Goal: Browse casually

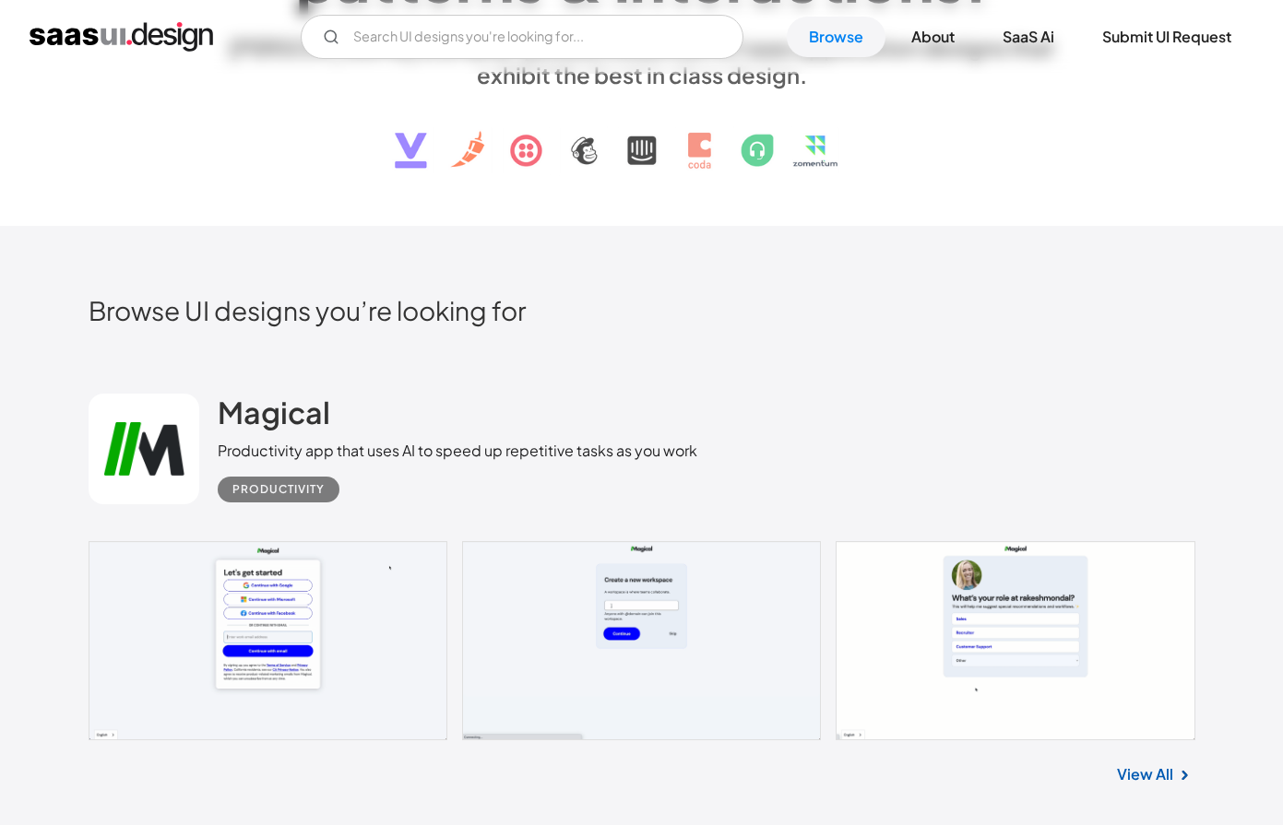
scroll to position [657, 0]
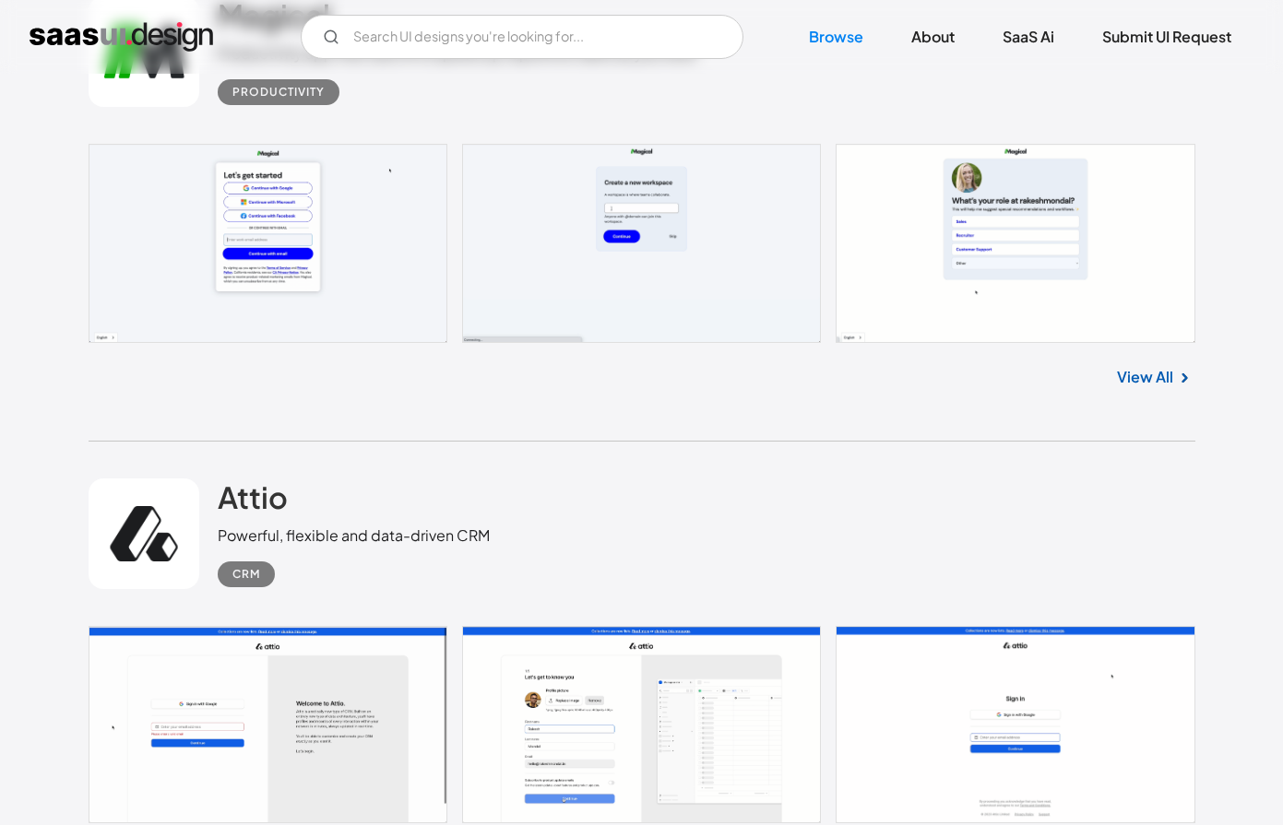
click at [396, 219] on link at bounding box center [642, 243] width 1106 height 199
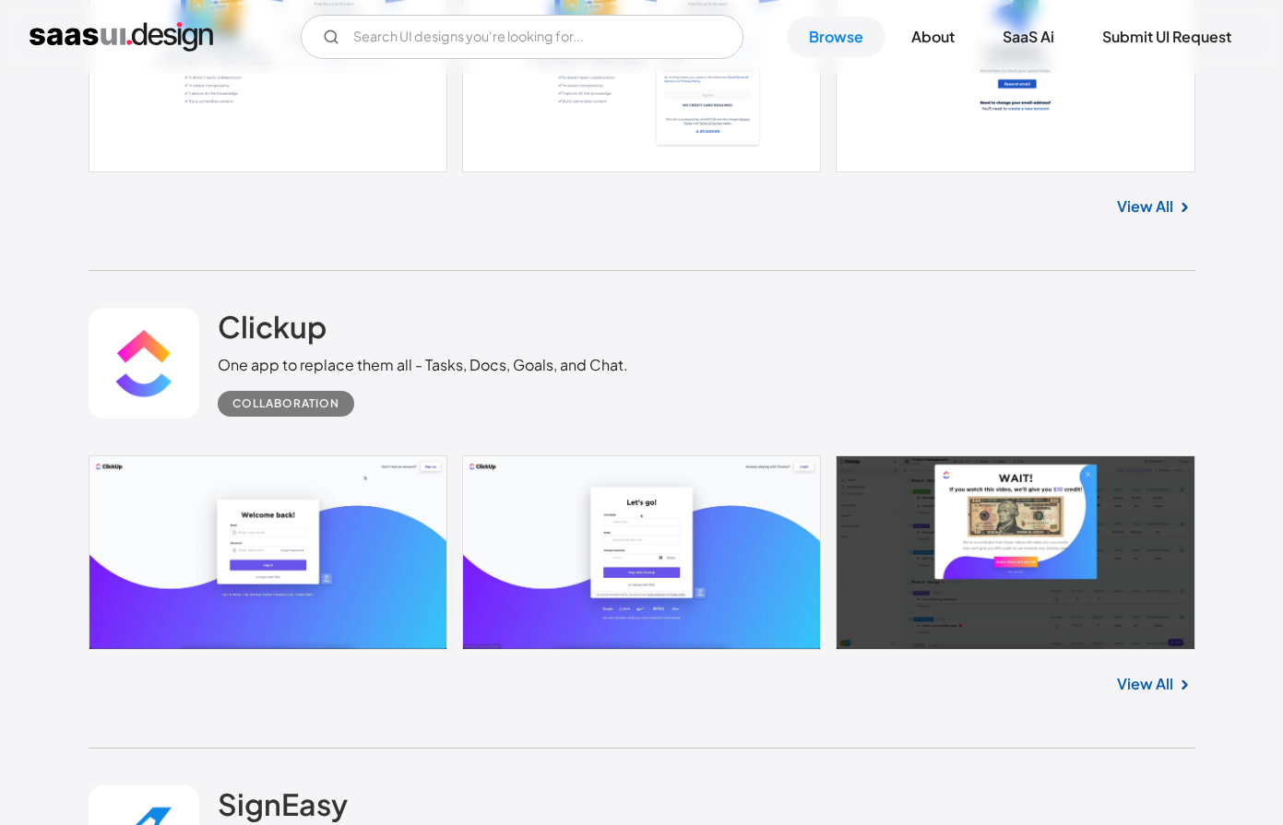
scroll to position [3596, 0]
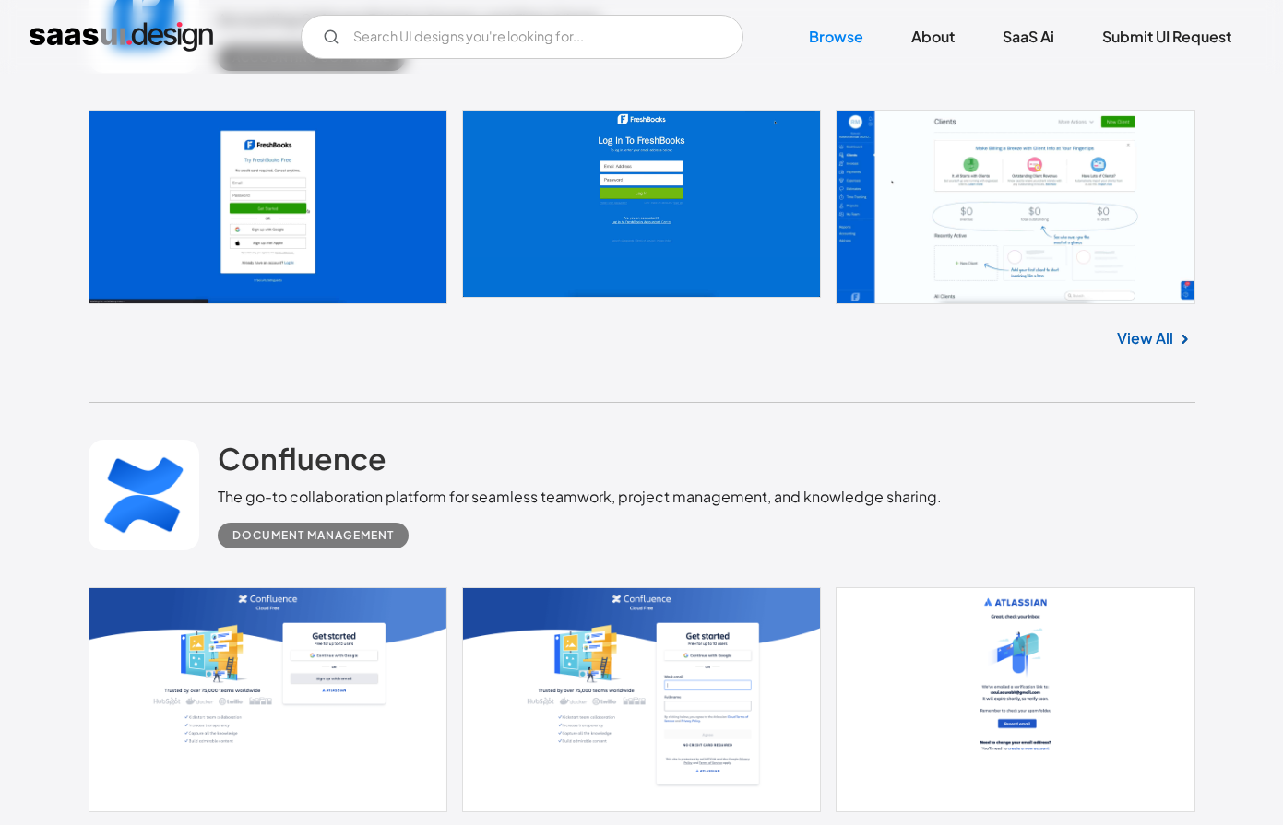
click at [178, 502] on link at bounding box center [144, 495] width 111 height 111
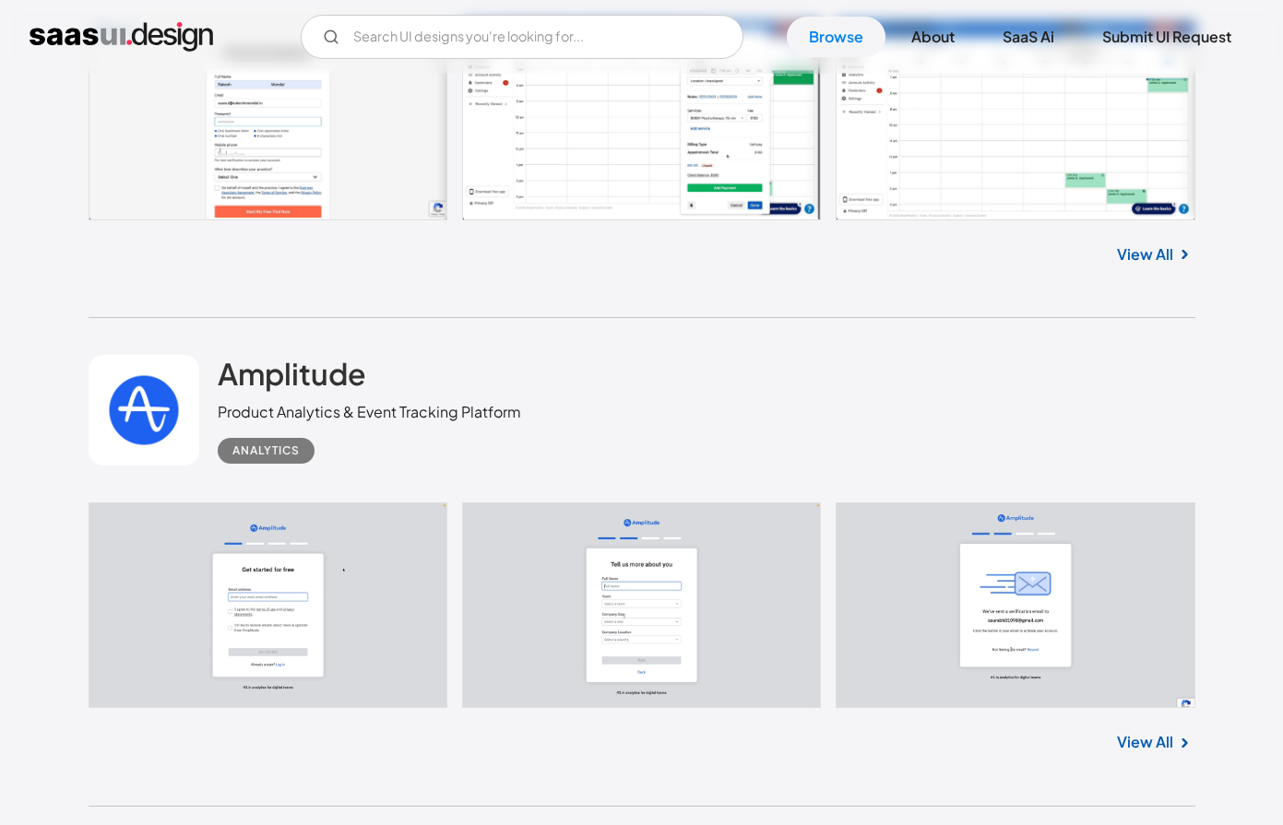
scroll to position [9097, 0]
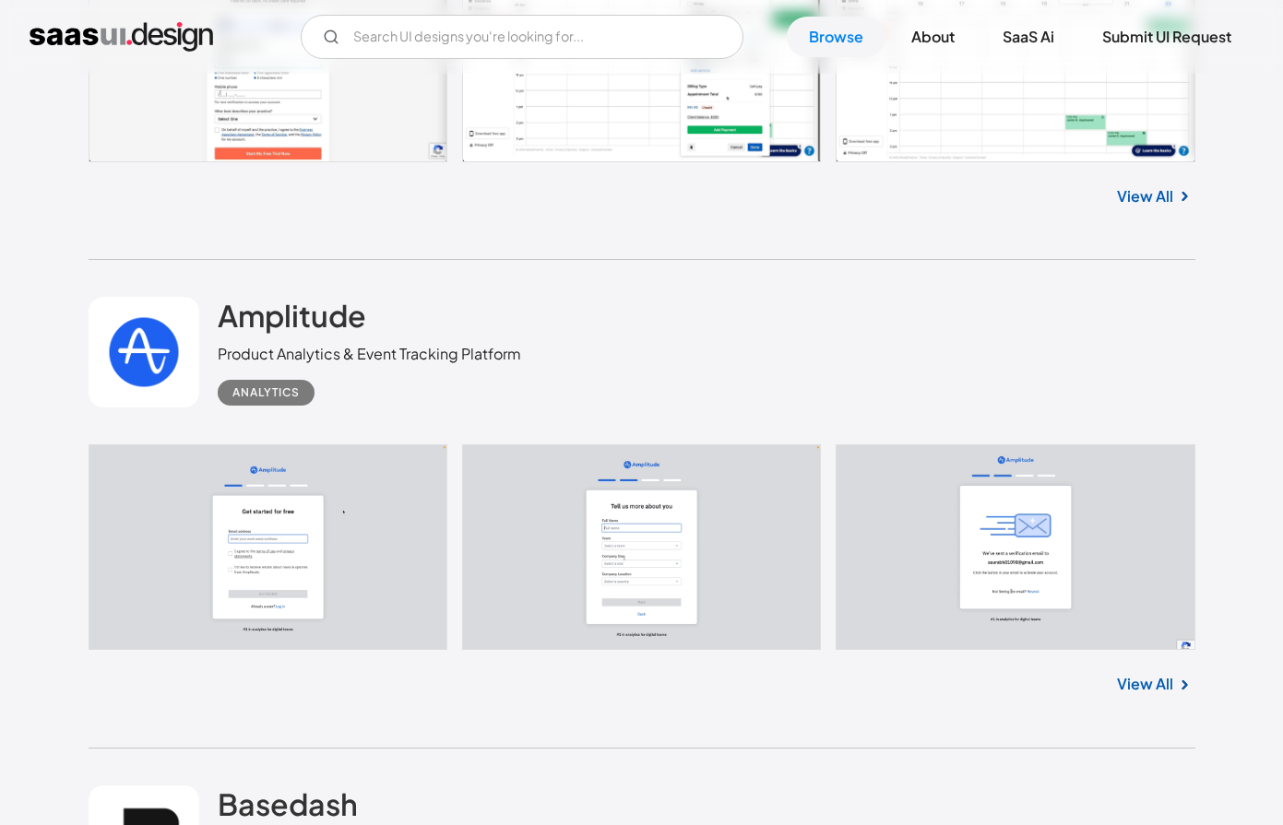
click at [278, 506] on link at bounding box center [642, 547] width 1106 height 206
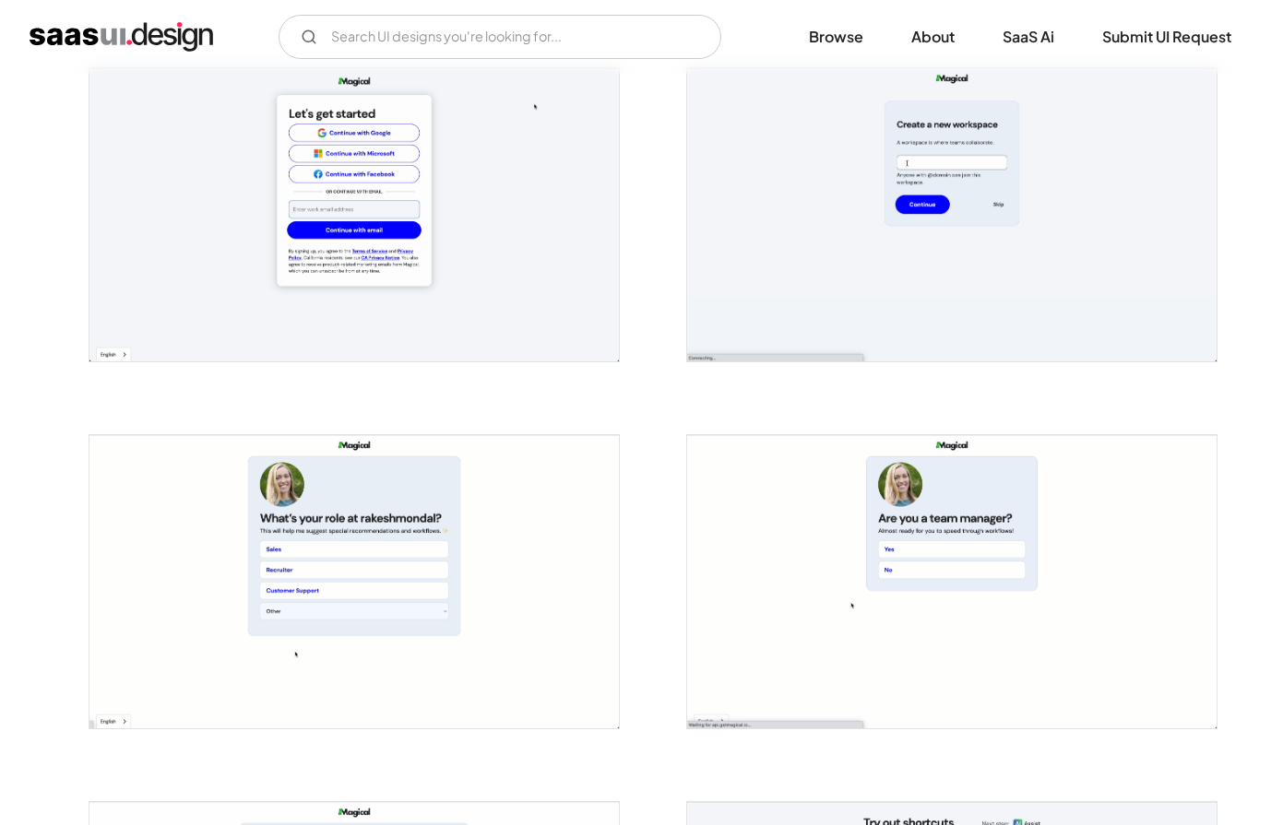
scroll to position [1045, 0]
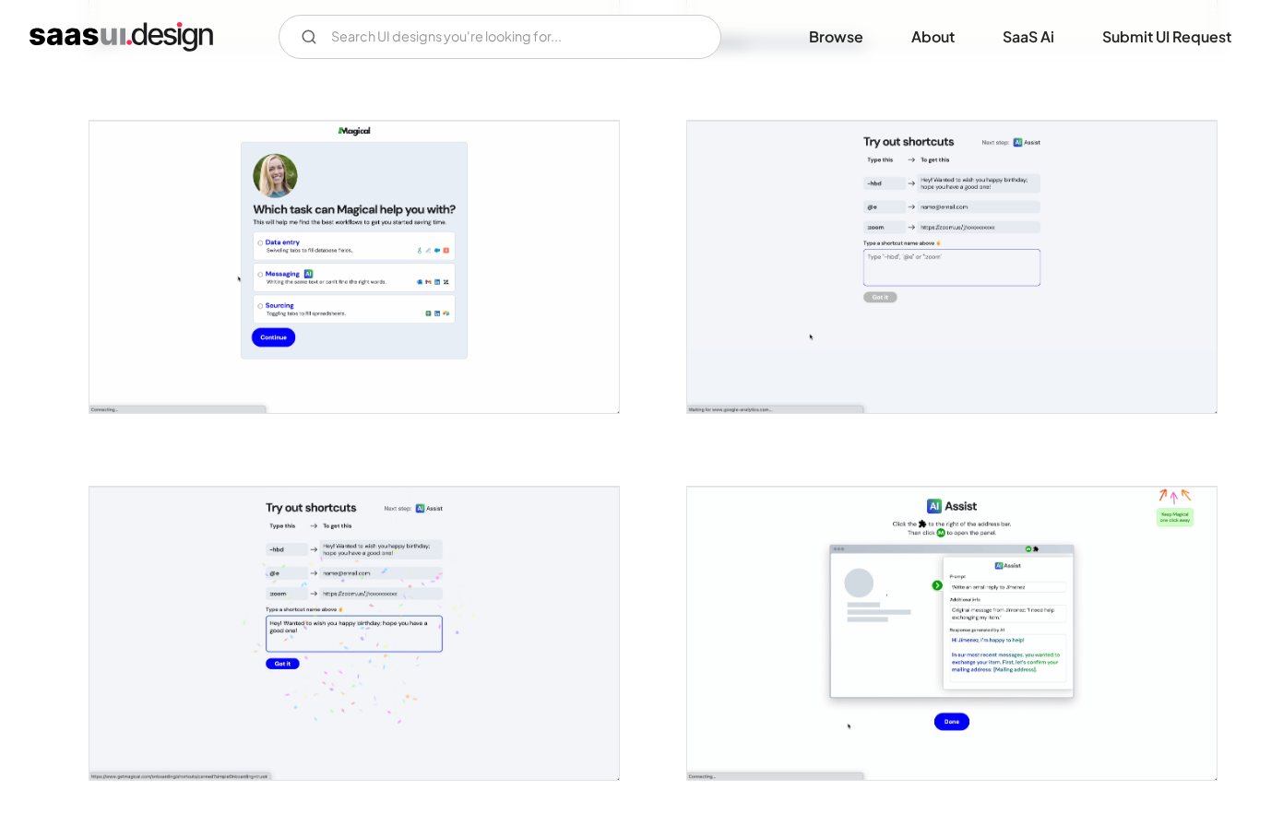
click at [443, 351] on img "open lightbox" at bounding box center [353, 267] width 529 height 293
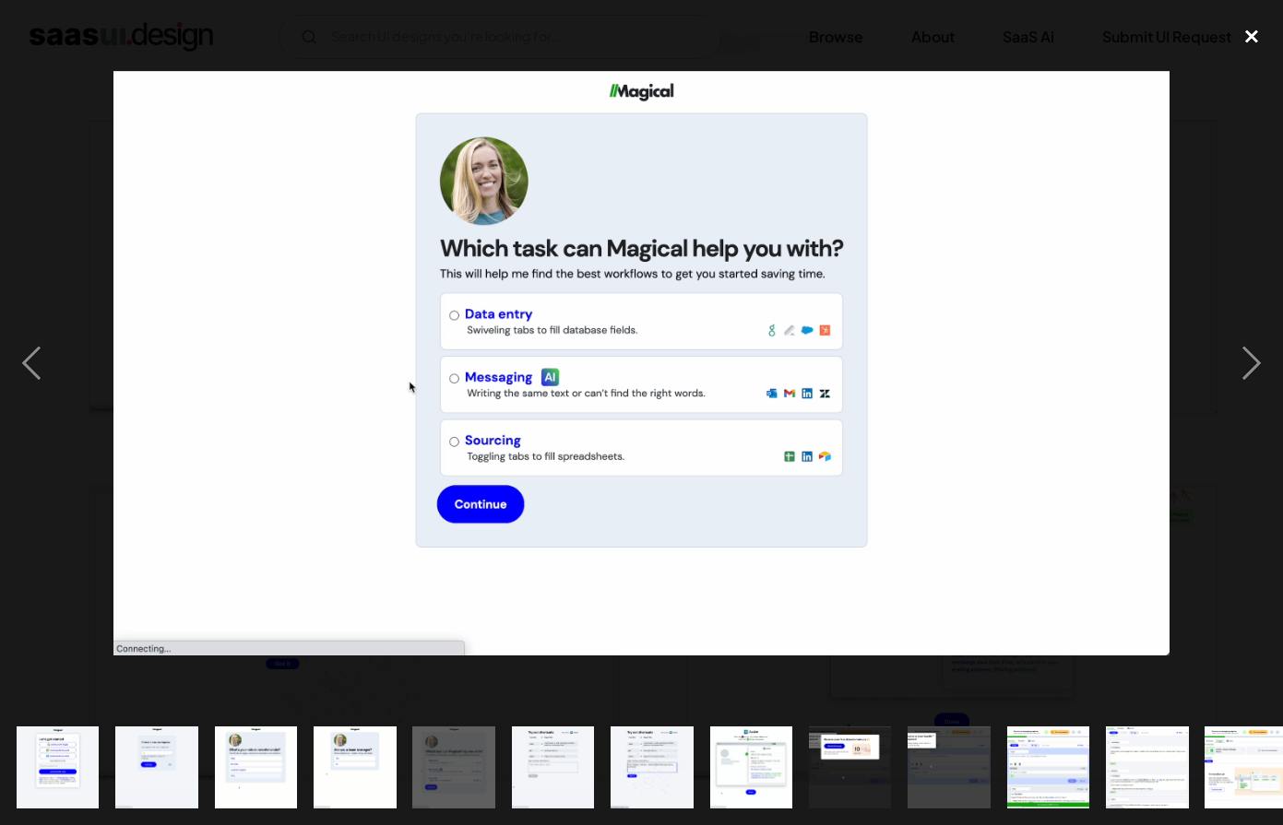
click at [1261, 18] on div "close lightbox" at bounding box center [1251, 37] width 63 height 41
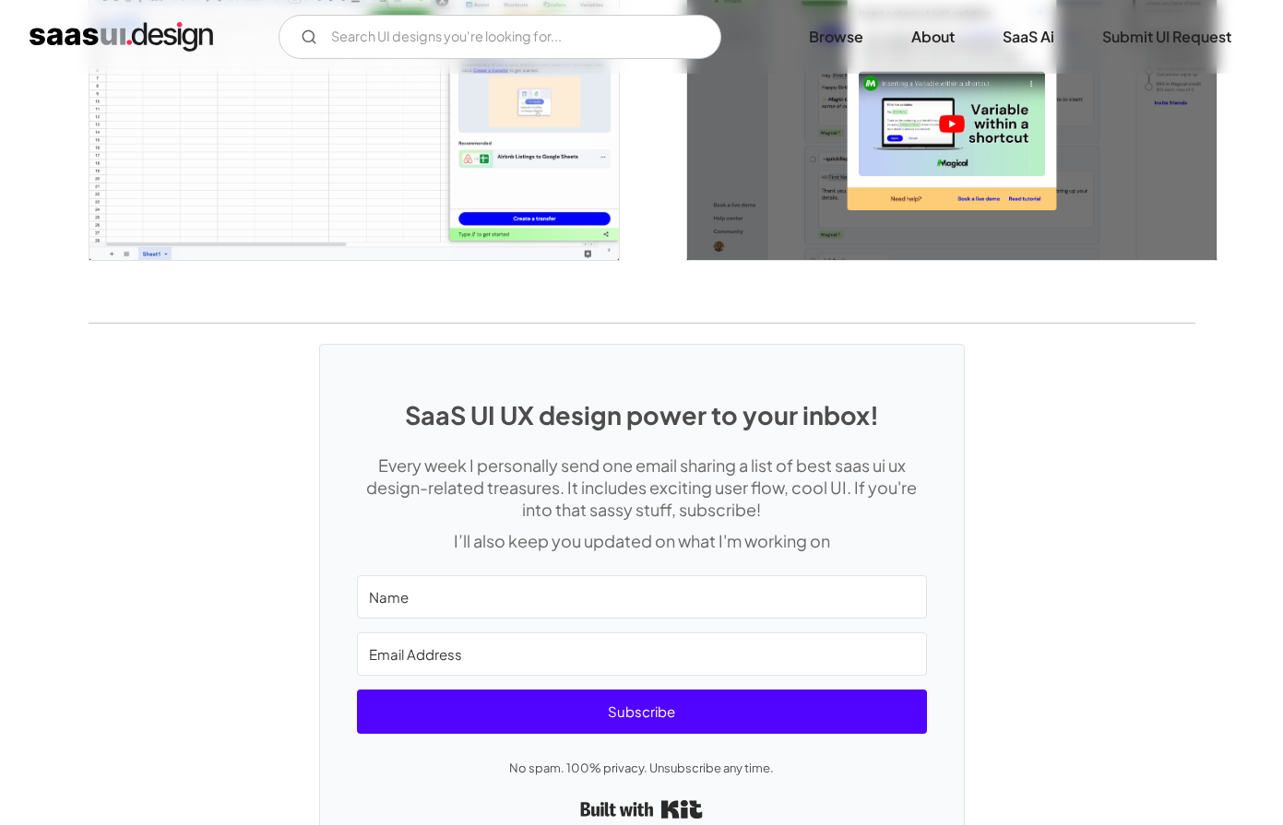
scroll to position [4132, 0]
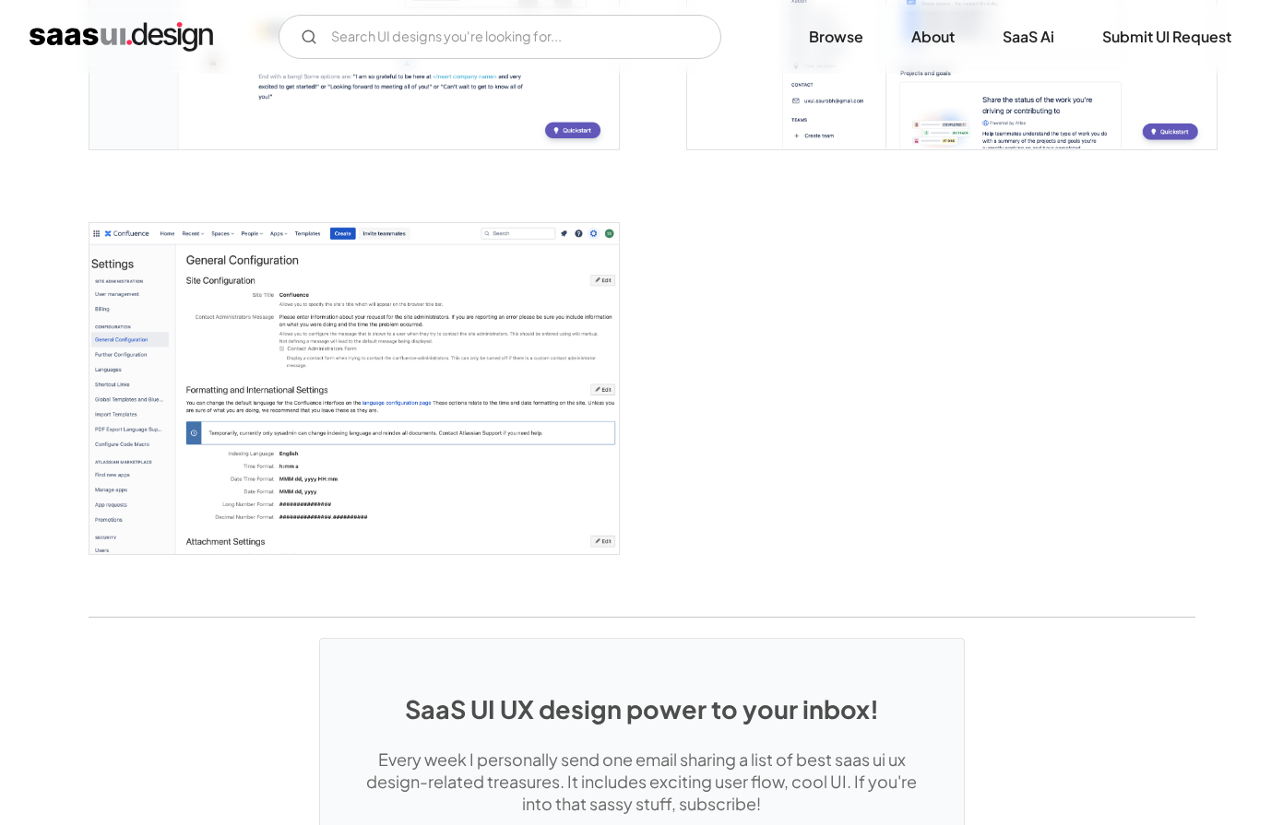
scroll to position [5294, 0]
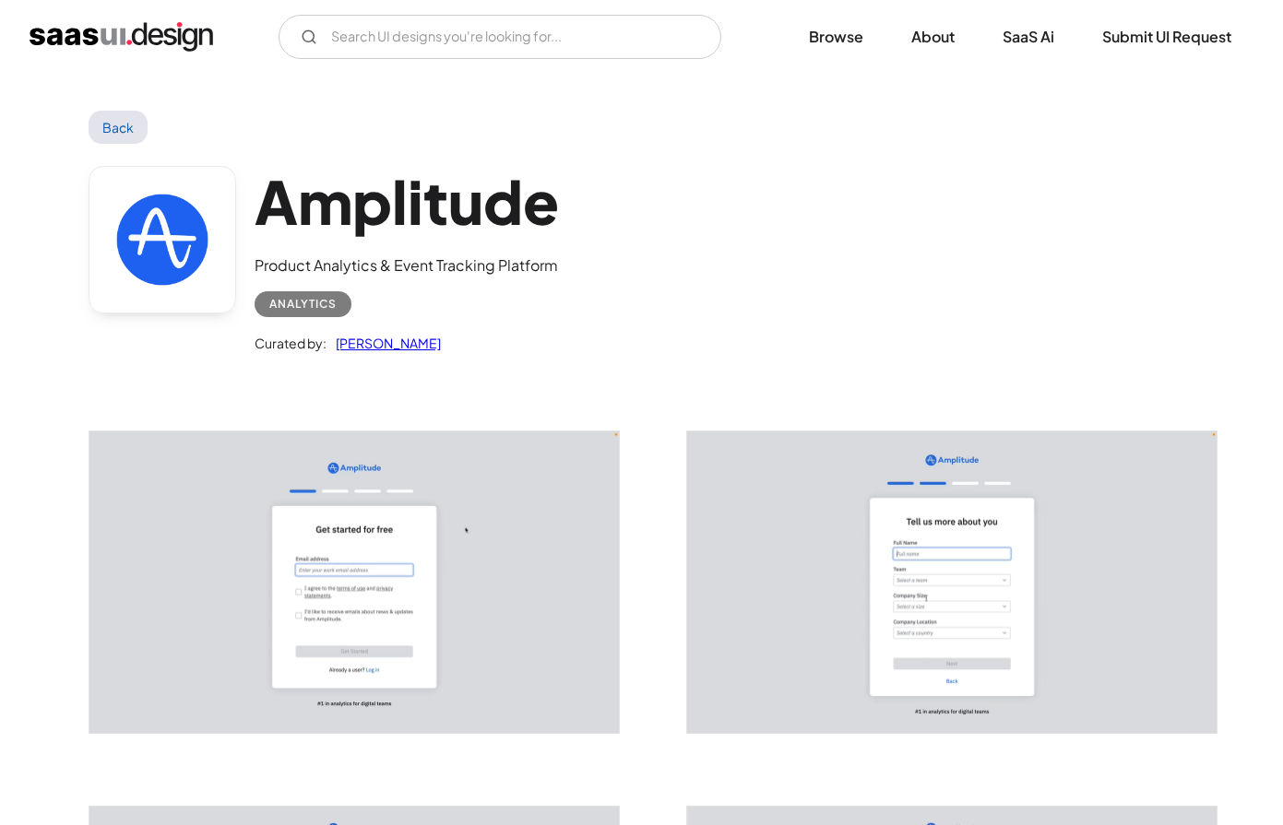
click at [161, 43] on img "home" at bounding box center [121, 37] width 183 height 30
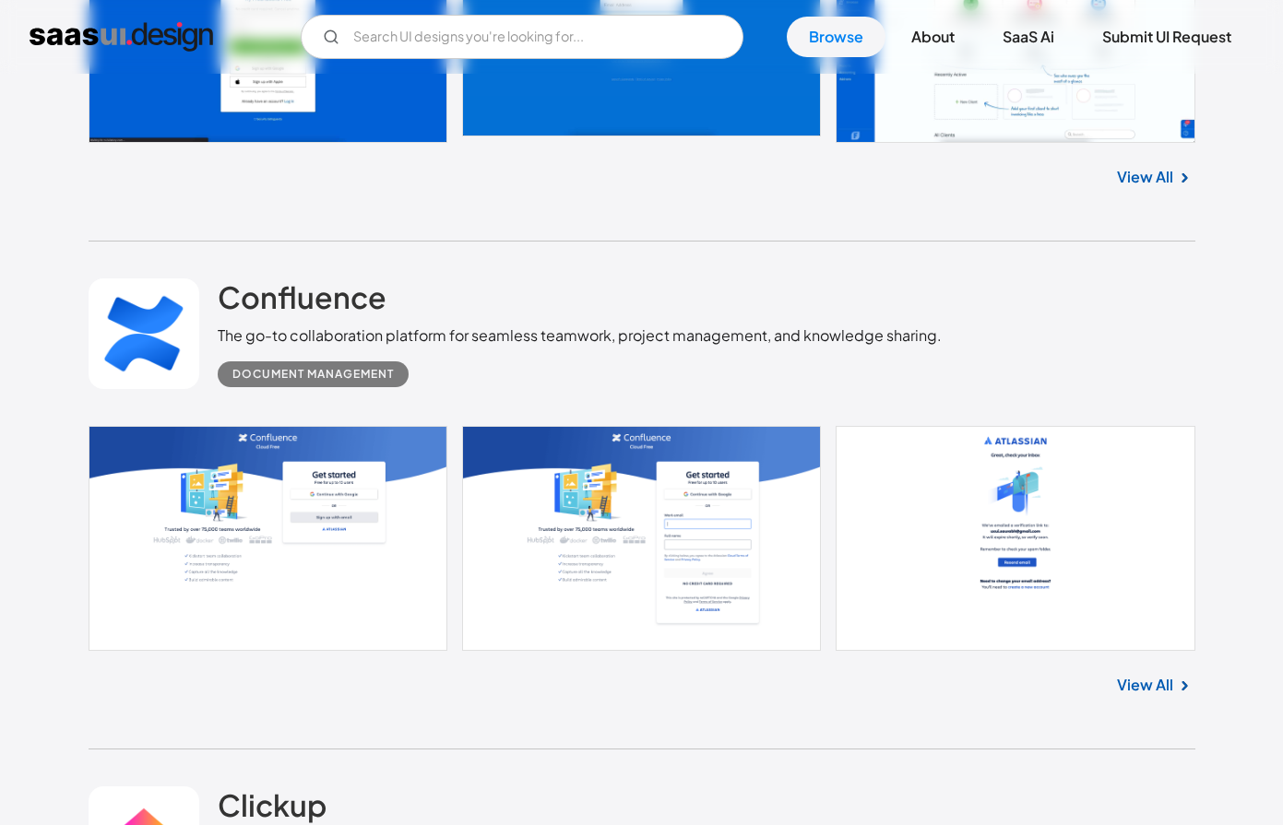
scroll to position [4049, 0]
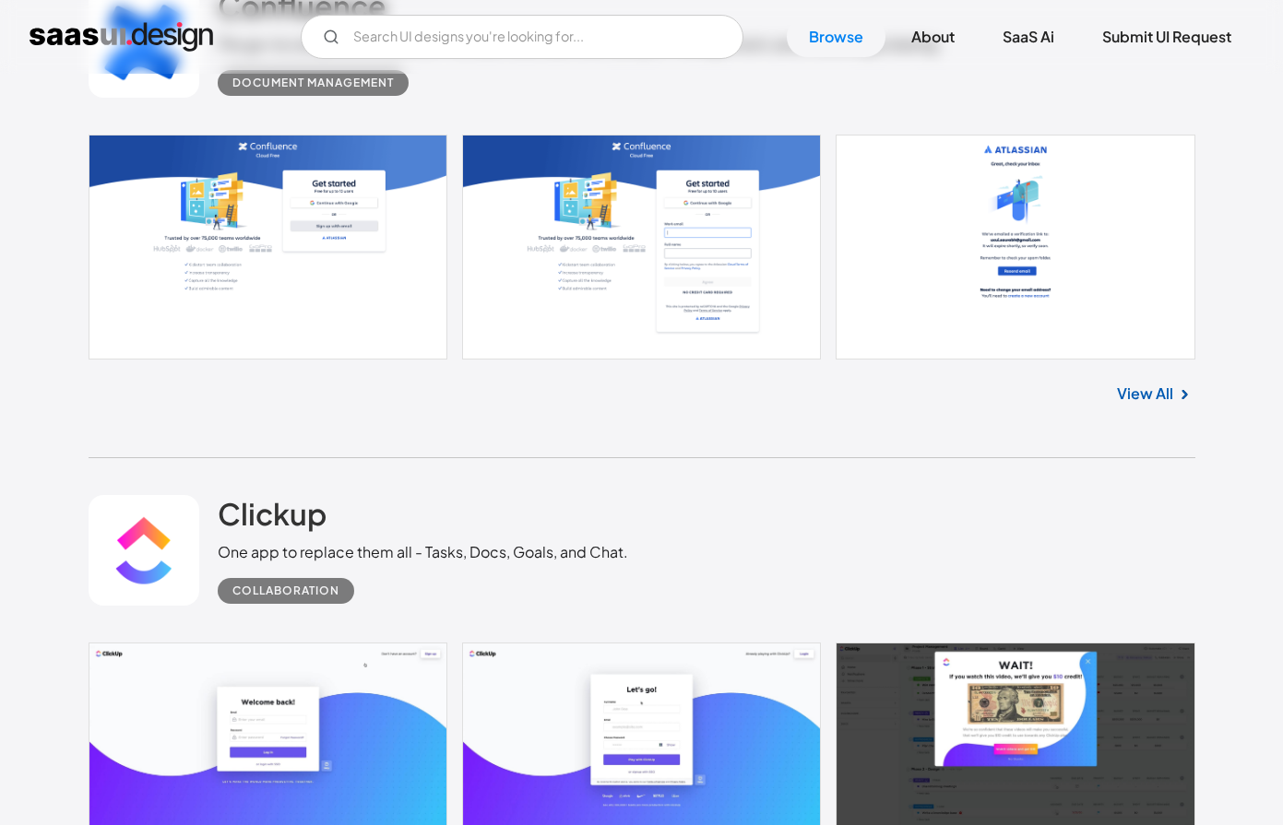
click at [1123, 399] on link "View All" at bounding box center [1145, 394] width 56 height 22
